Goal: Information Seeking & Learning: Learn about a topic

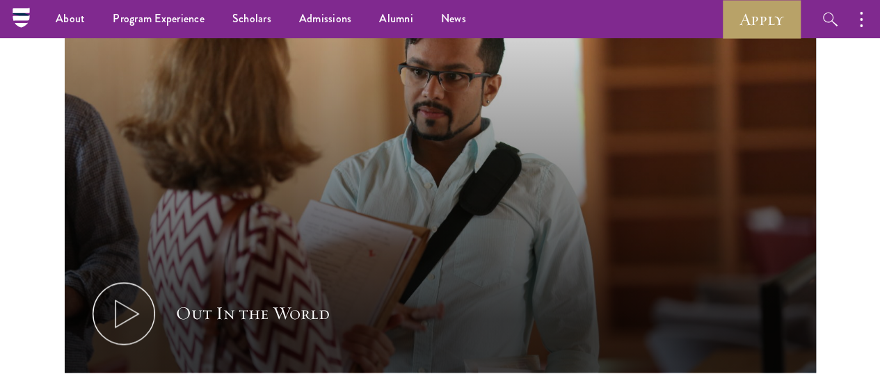
scroll to position [844, 0]
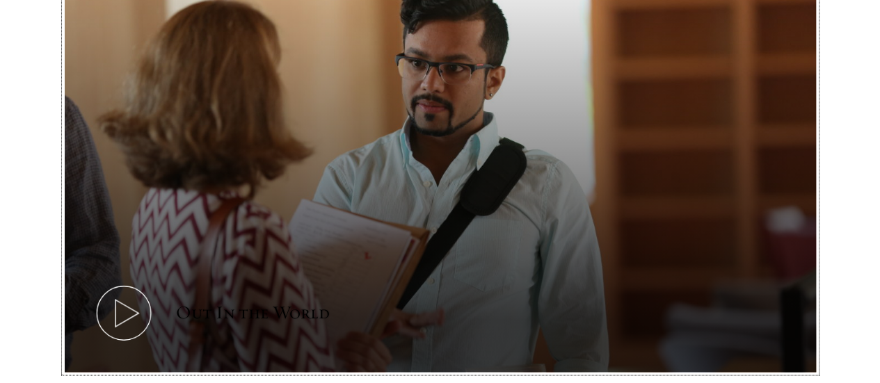
click at [344, 220] on button "Out In the World" at bounding box center [440, 161] width 751 height 423
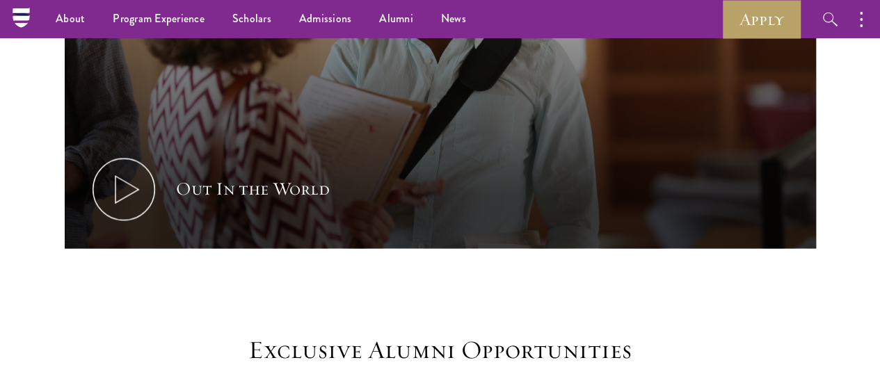
scroll to position [968, 0]
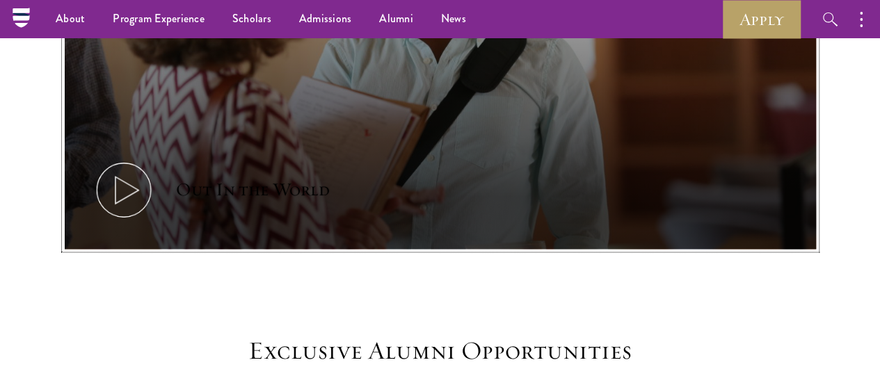
click at [155, 159] on icon at bounding box center [124, 190] width 63 height 63
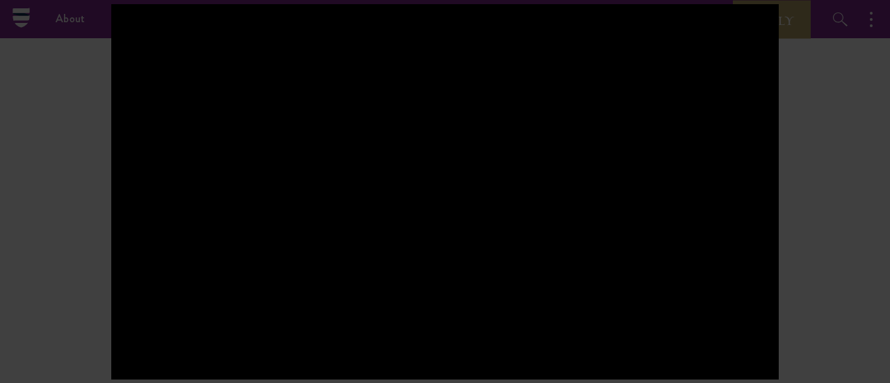
click at [93, 177] on div at bounding box center [445, 191] width 890 height 383
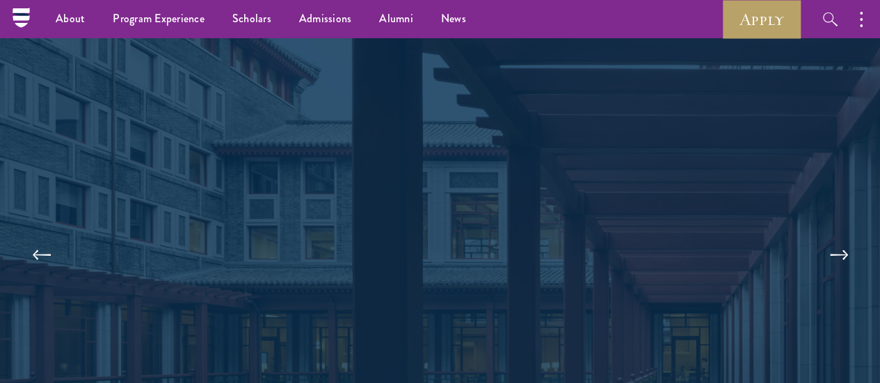
scroll to position [2895, 0]
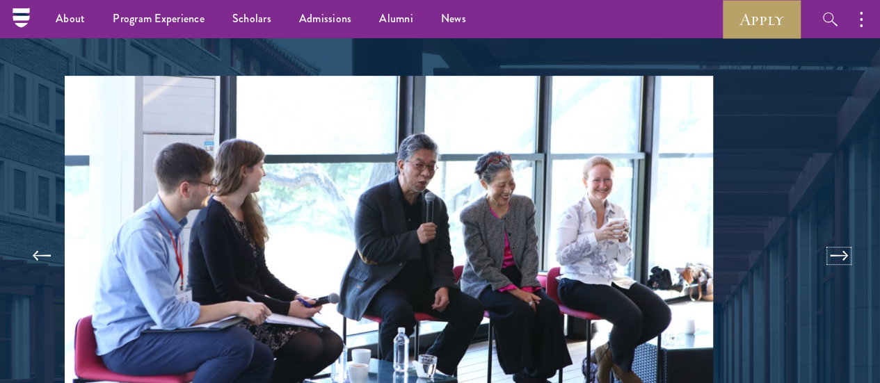
click at [816, 236] on button at bounding box center [839, 255] width 46 height 39
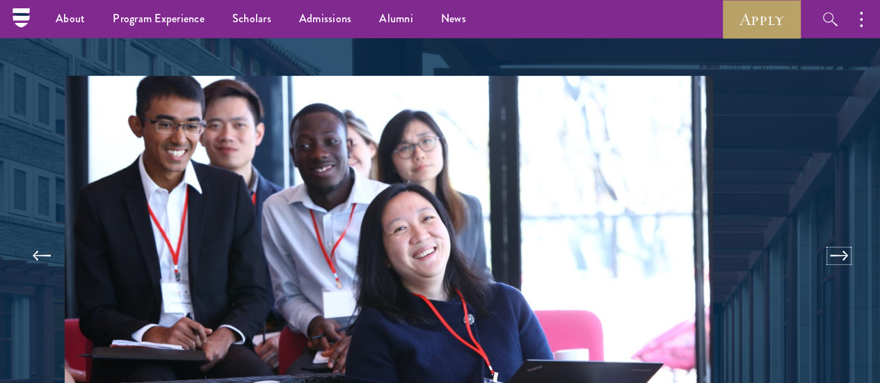
click at [816, 236] on button at bounding box center [839, 255] width 46 height 39
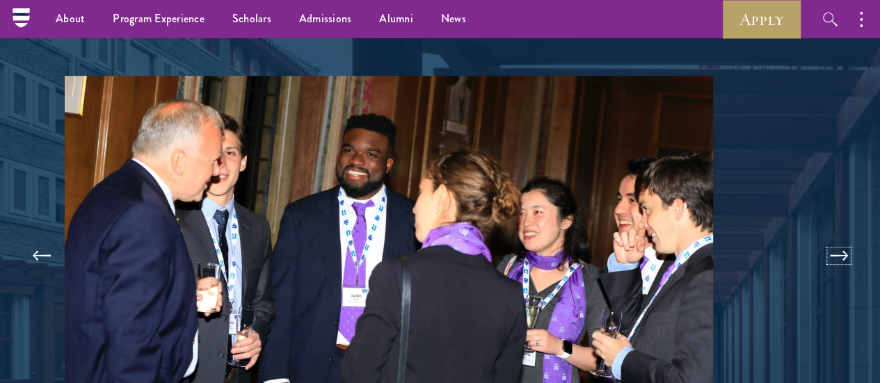
click at [816, 236] on button at bounding box center [839, 255] width 46 height 39
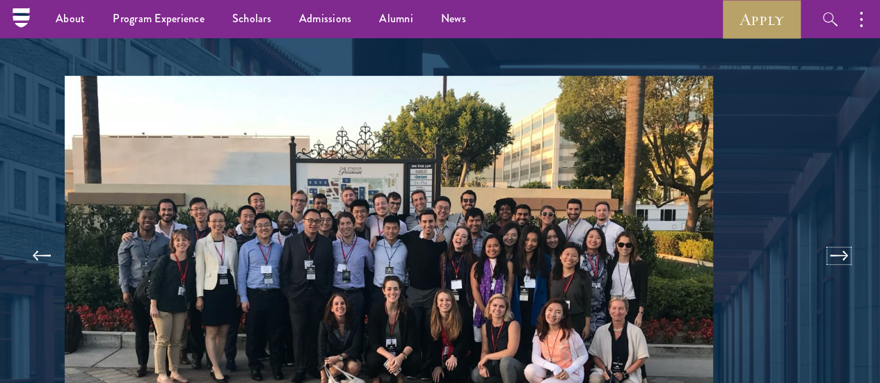
click at [816, 236] on button at bounding box center [839, 255] width 46 height 39
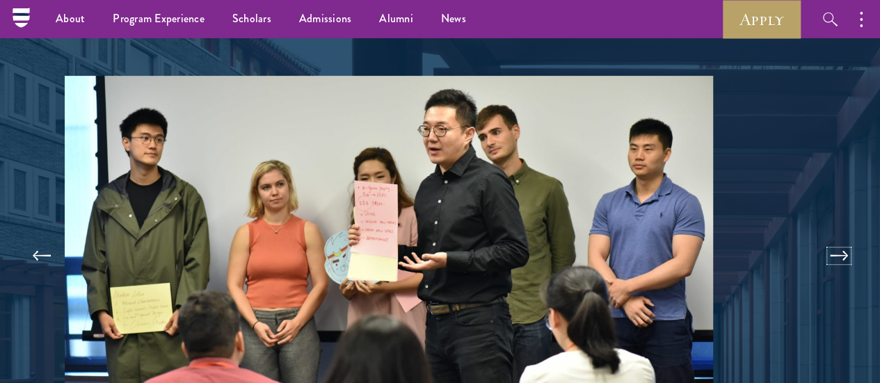
click at [816, 236] on button at bounding box center [839, 255] width 46 height 39
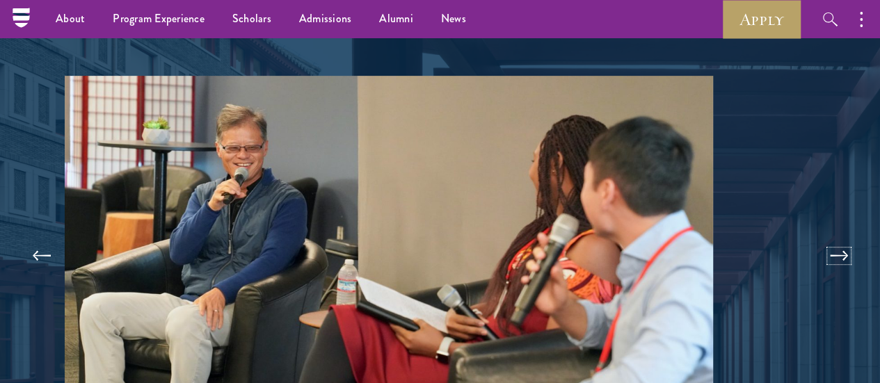
click at [816, 236] on button at bounding box center [839, 255] width 46 height 39
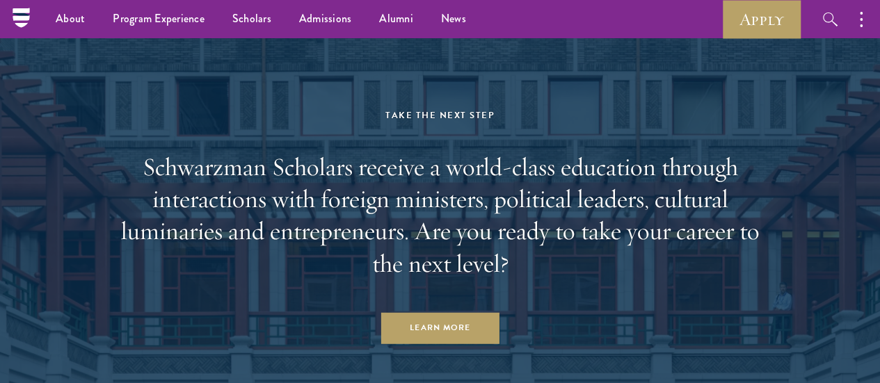
scroll to position [5601, 0]
